Goal: Find specific page/section: Find specific page/section

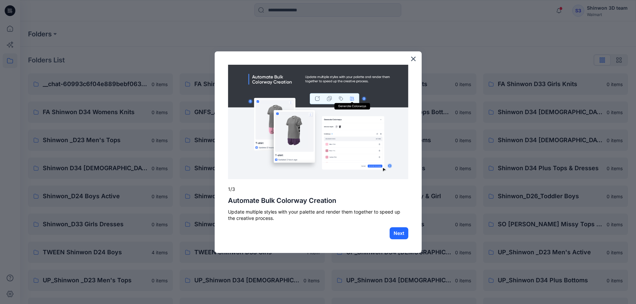
click at [418, 58] on div "× 1/3 Automate Bulk Colorway Creation Update multiple styles with your palette …" at bounding box center [318, 152] width 207 height 202
click at [415, 58] on button "×" at bounding box center [413, 58] width 6 height 11
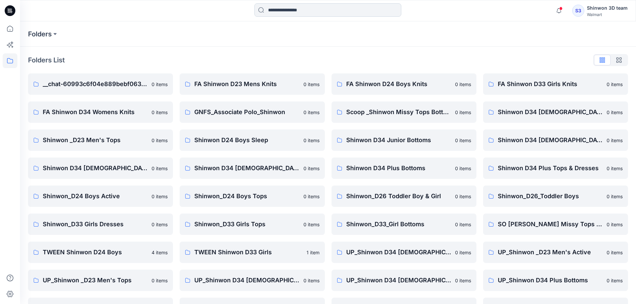
click at [286, 10] on input at bounding box center [327, 9] width 147 height 13
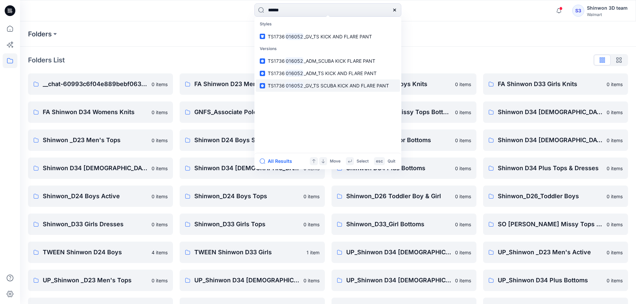
type input "******"
click at [350, 85] on span "_GV_TS SCUBA KICK AND FLARE PANT" at bounding box center [346, 86] width 85 height 6
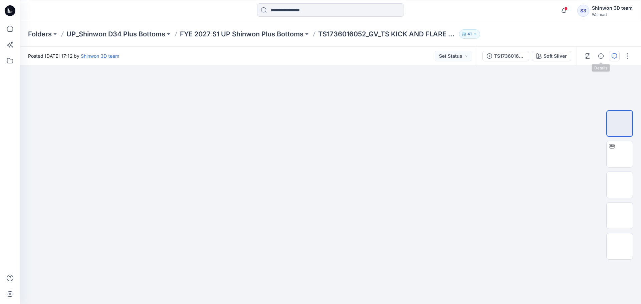
click at [614, 57] on icon "button" at bounding box center [613, 55] width 5 height 5
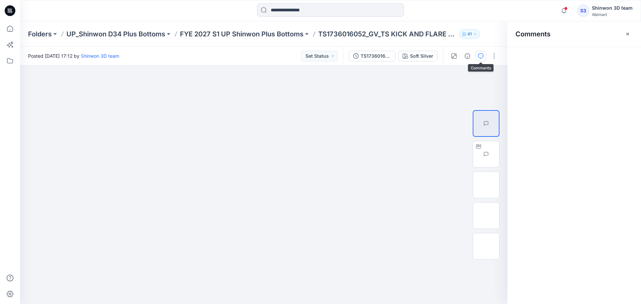
click at [618, 149] on div "Comments" at bounding box center [573, 162] width 133 height 283
click at [499, 154] on img at bounding box center [499, 154] width 0 height 0
